Goal: Transaction & Acquisition: Subscribe to service/newsletter

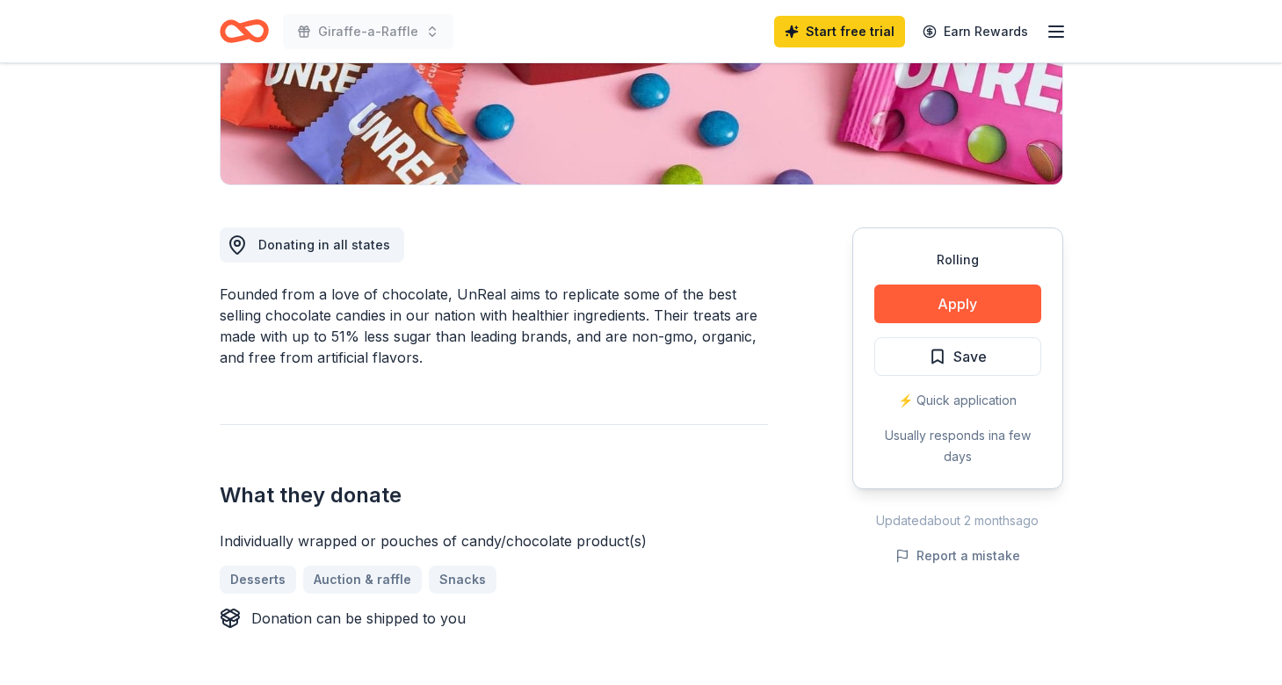
scroll to position [361, 0]
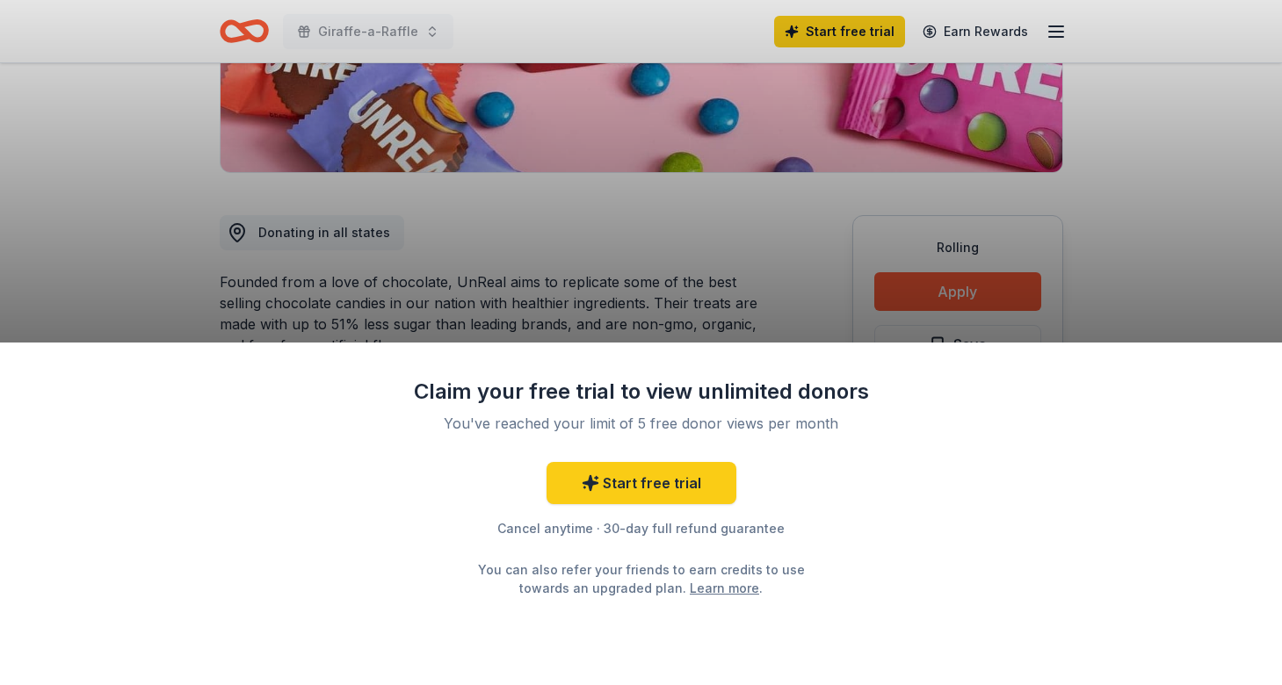
click at [1147, 252] on div "Claim your free trial to view unlimited donors You've reached your limit of 5 f…" at bounding box center [641, 342] width 1282 height 685
click at [1235, 270] on div "Claim your free trial to view unlimited donors You've reached your limit of 5 f…" at bounding box center [641, 342] width 1282 height 685
click at [697, 330] on div "Claim your free trial to view unlimited donors You've reached your limit of 5 f…" at bounding box center [641, 342] width 1282 height 685
click at [679, 486] on link "Start free trial" at bounding box center [641, 483] width 190 height 42
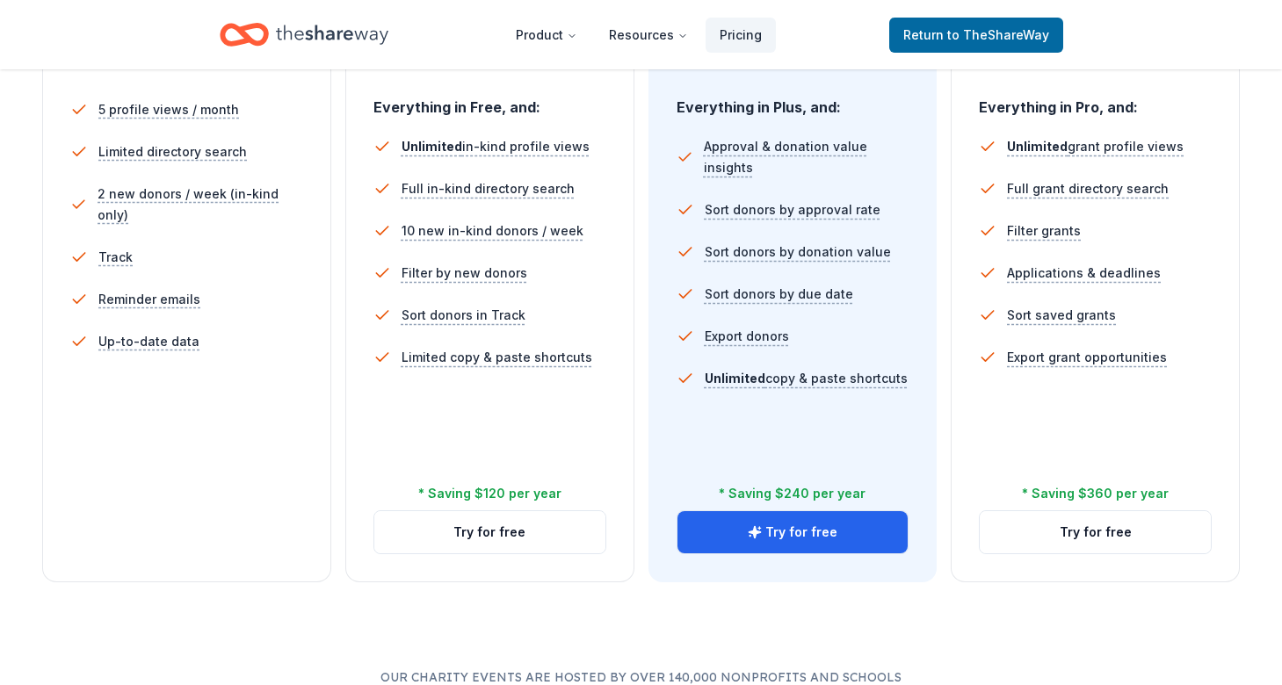
scroll to position [522, 0]
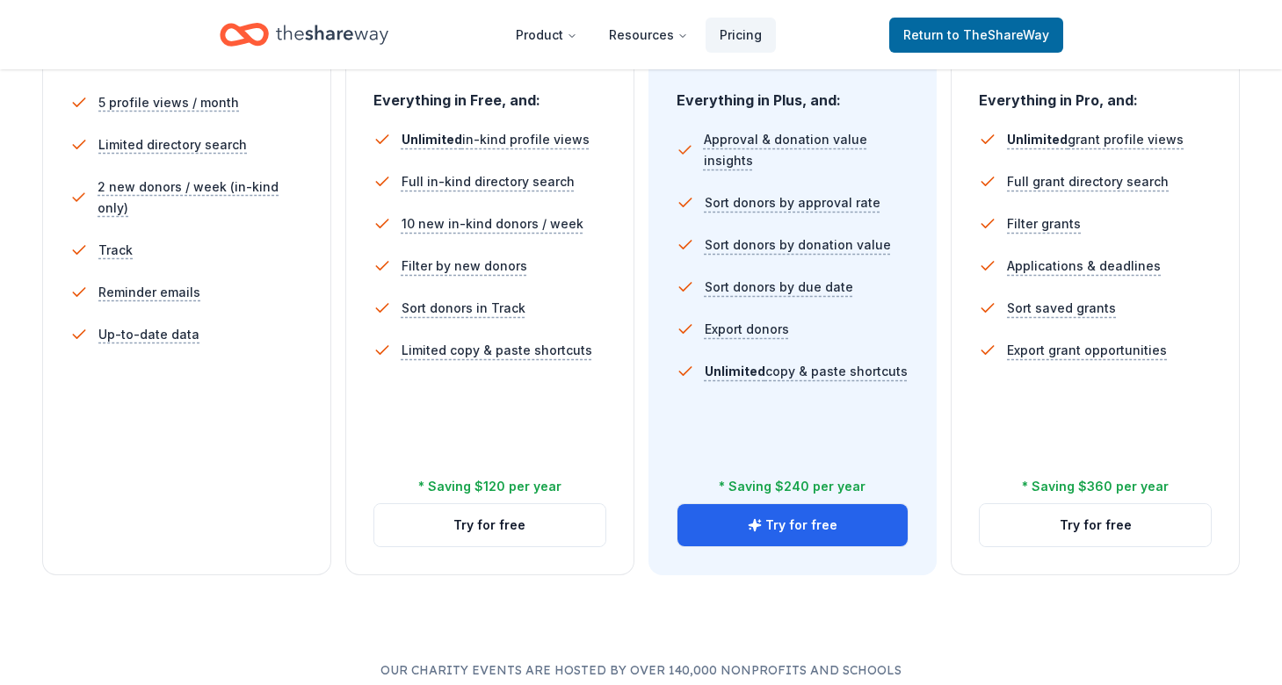
click at [250, 394] on div "5 profile views / month Limited directory search 2 new donors / week (in-kind o…" at bounding box center [186, 286] width 233 height 422
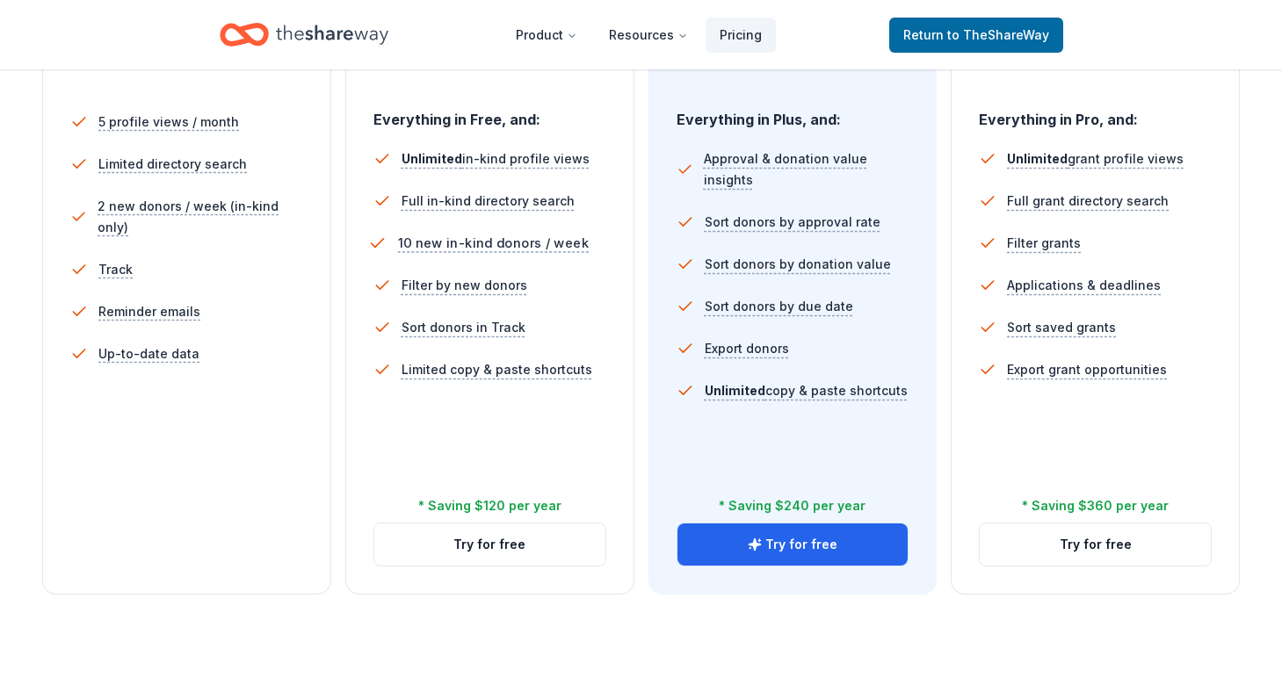
scroll to position [510, 0]
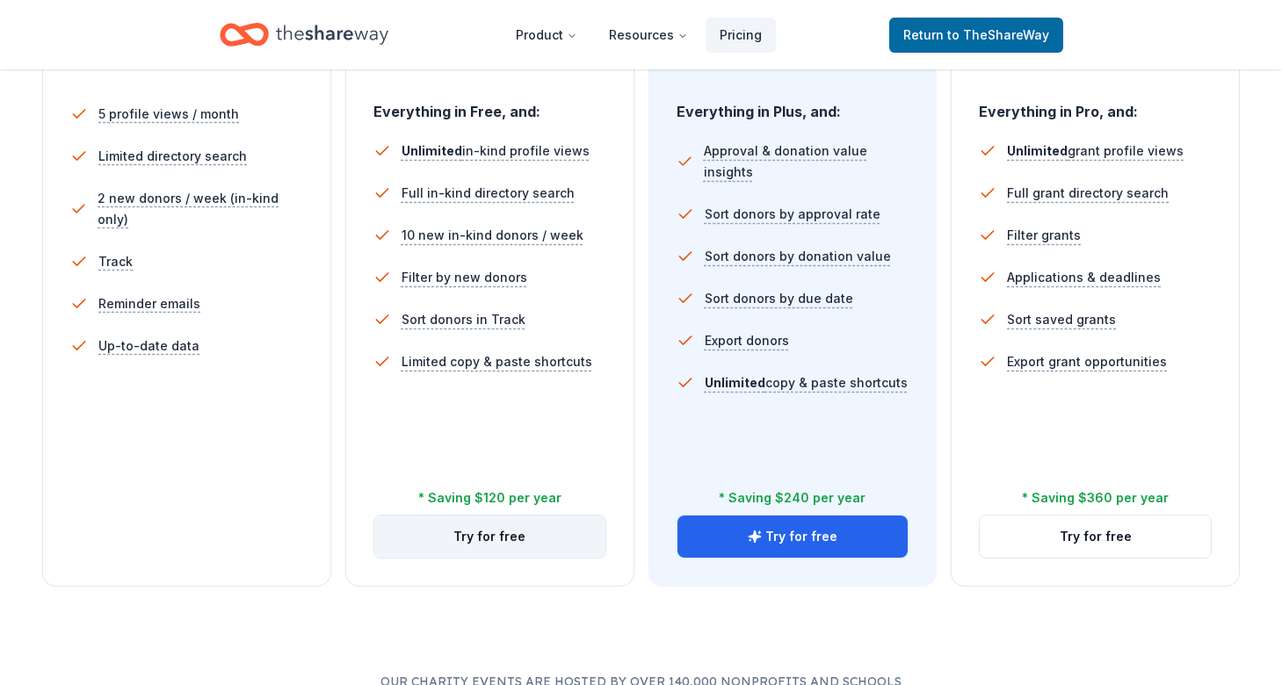
click at [508, 545] on button "Try for free" at bounding box center [489, 537] width 231 height 42
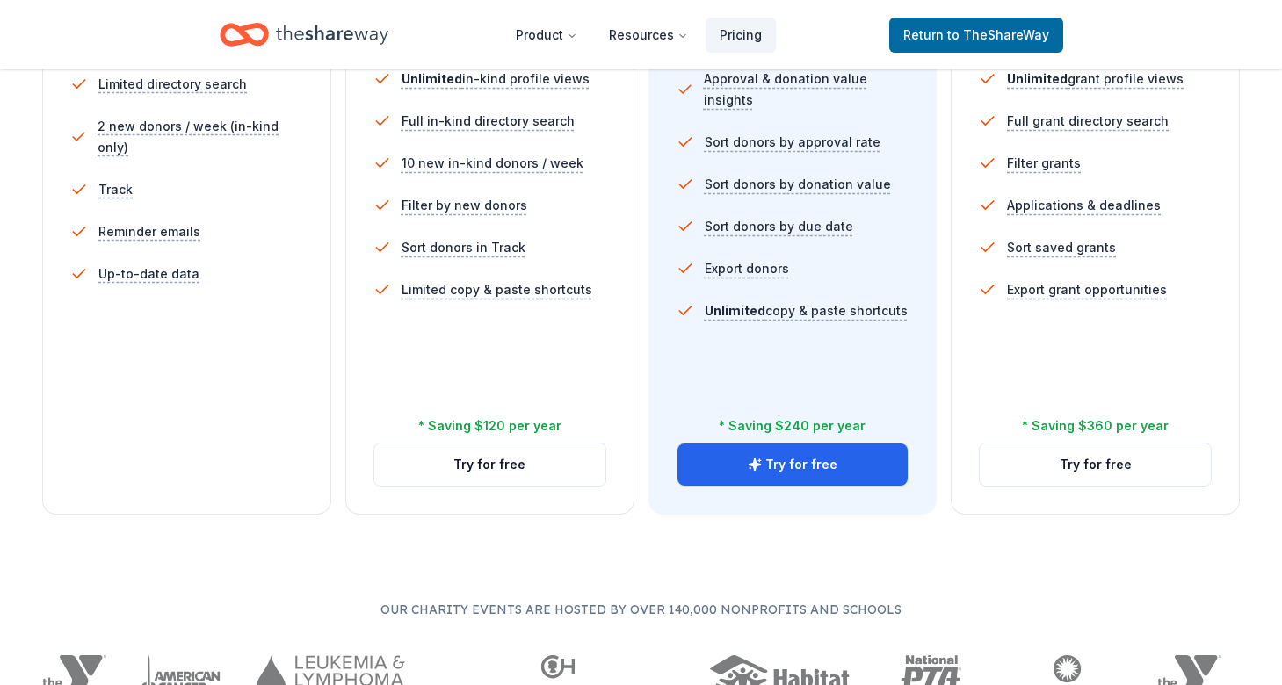
scroll to position [611, 0]
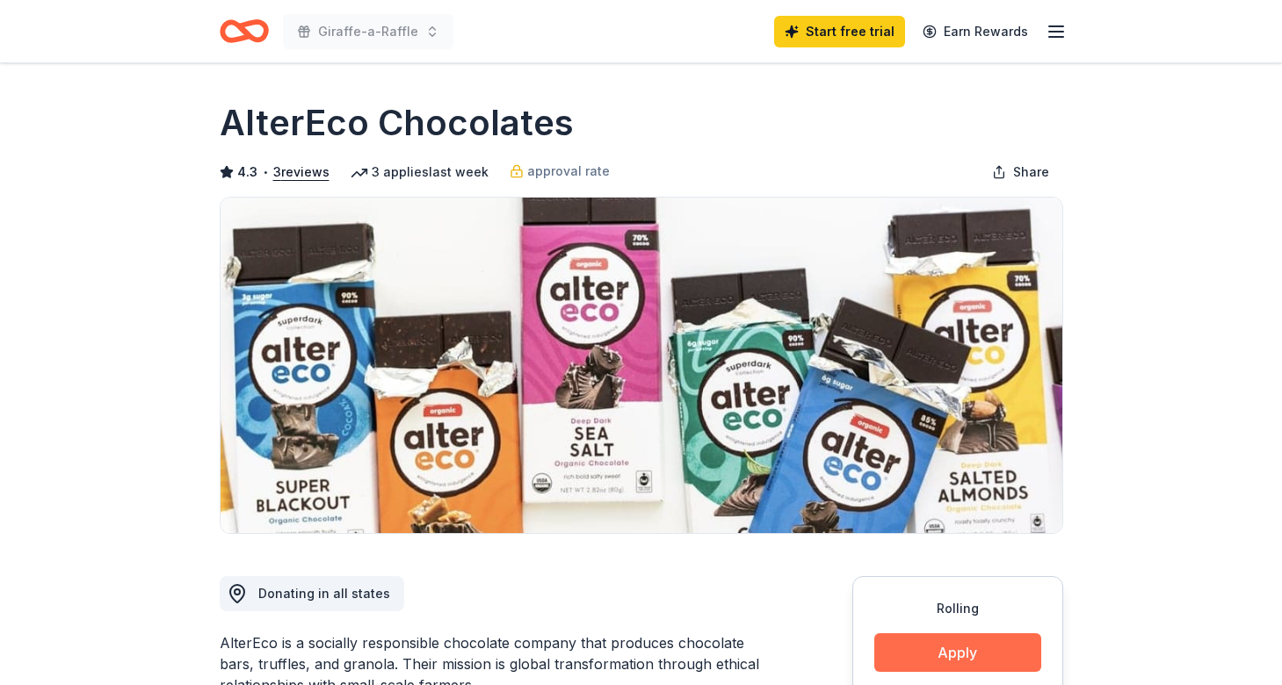
click at [964, 640] on button "Apply" at bounding box center [957, 652] width 167 height 39
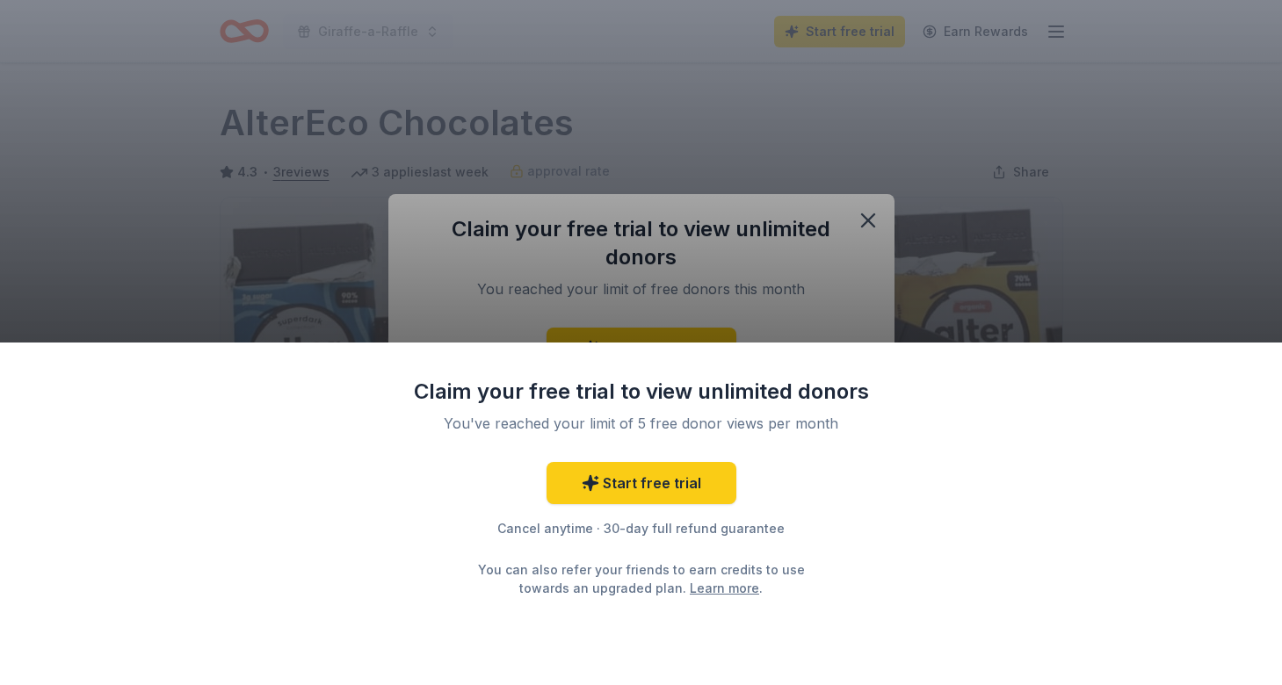
click at [957, 335] on div "Claim your free trial to view unlimited donors You've reached your limit of 5 f…" at bounding box center [641, 342] width 1282 height 685
click at [895, 225] on div "Claim your free trial to view unlimited donors You've reached your limit of 5 f…" at bounding box center [641, 342] width 1282 height 685
click at [874, 221] on div "Claim your free trial to view unlimited donors You've reached your limit of 5 f…" at bounding box center [641, 342] width 1282 height 685
